Goal: Transaction & Acquisition: Purchase product/service

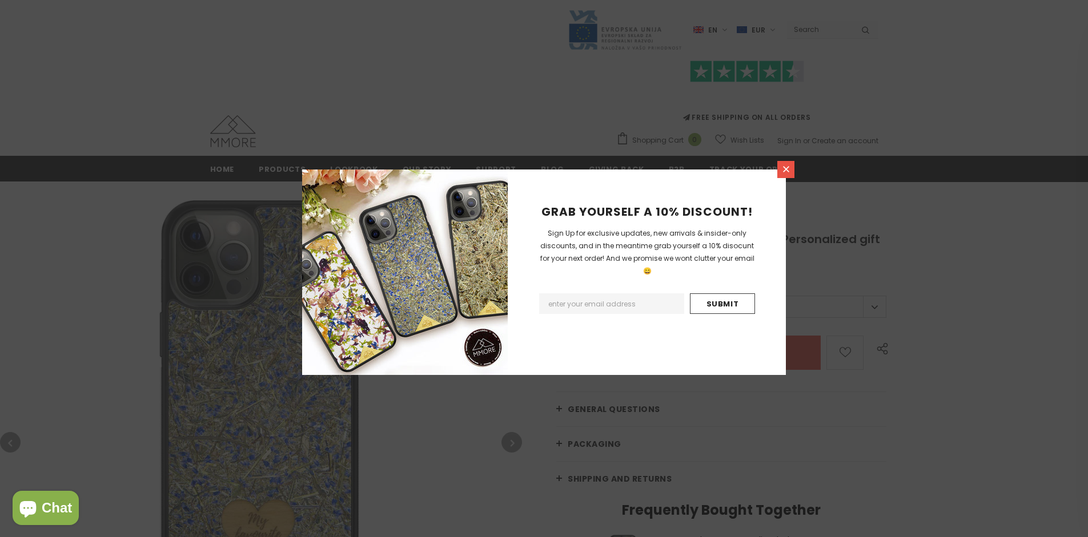
click at [786, 169] on icon at bounding box center [786, 169] width 6 height 6
